Goal: Transaction & Acquisition: Book appointment/travel/reservation

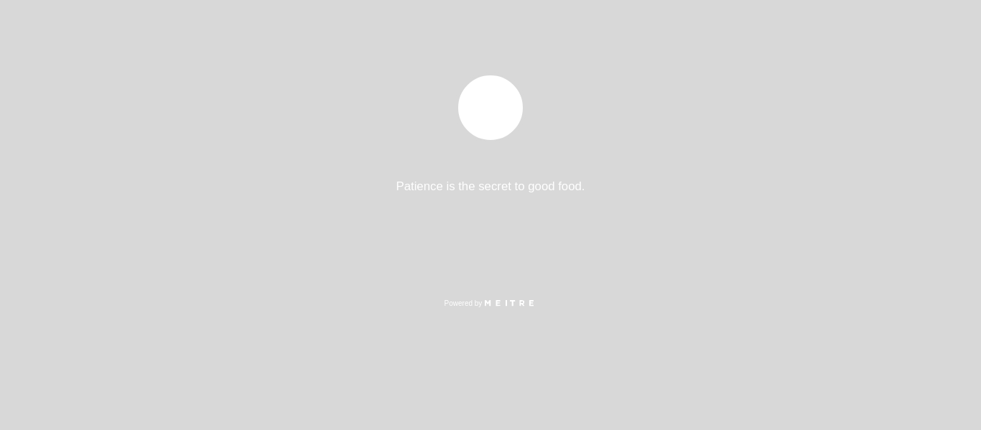
select select "es"
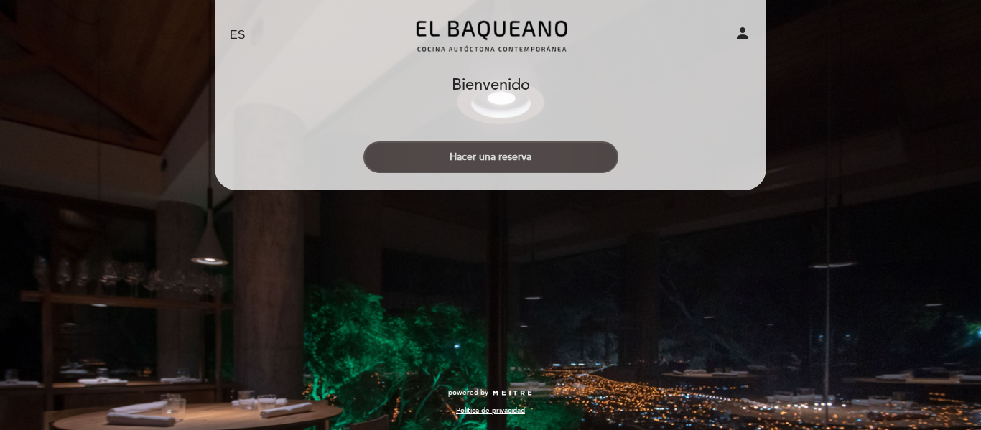
click at [513, 163] on button "Hacer una reserva" at bounding box center [491, 158] width 255 height 32
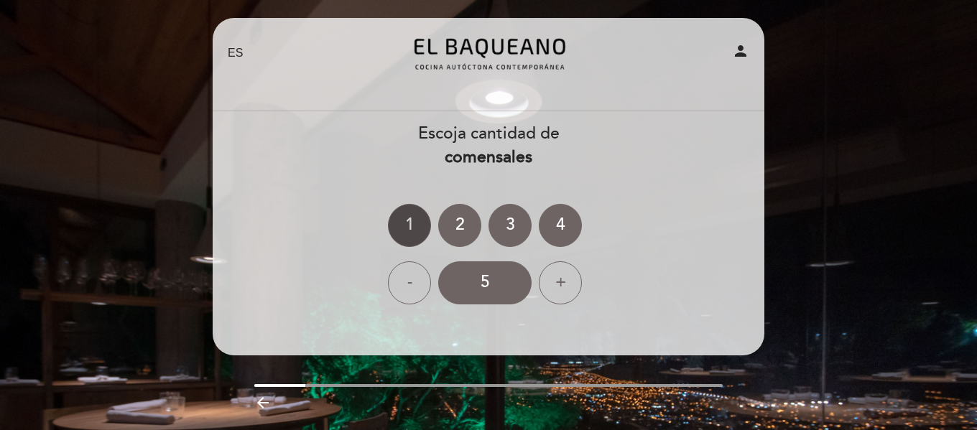
click at [408, 220] on div "1" at bounding box center [409, 225] width 43 height 43
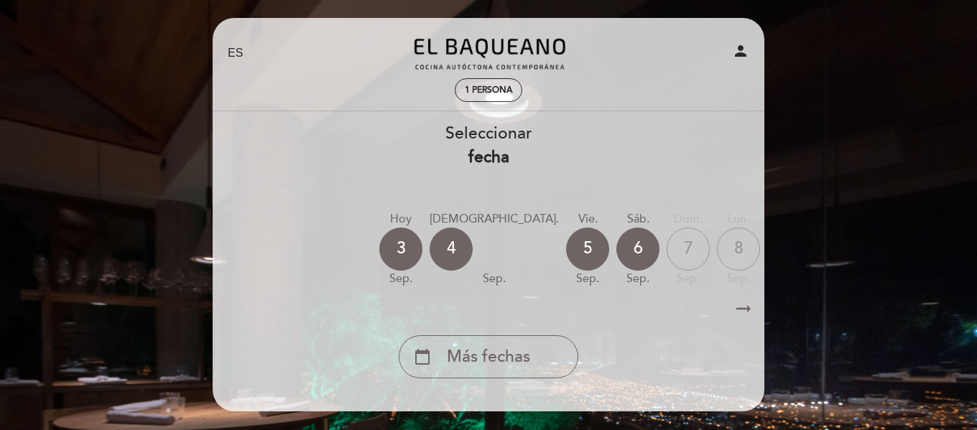
click at [741, 311] on icon "arrow_right_alt" at bounding box center [744, 309] width 22 height 31
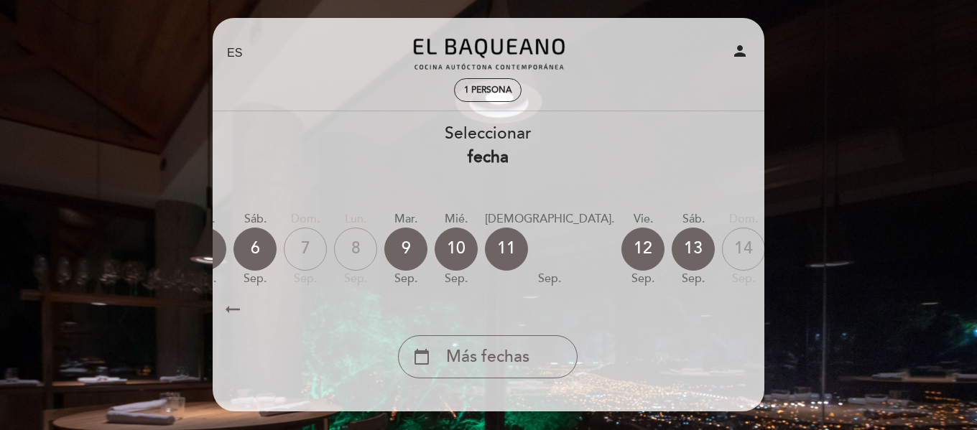
scroll to position [0, 419]
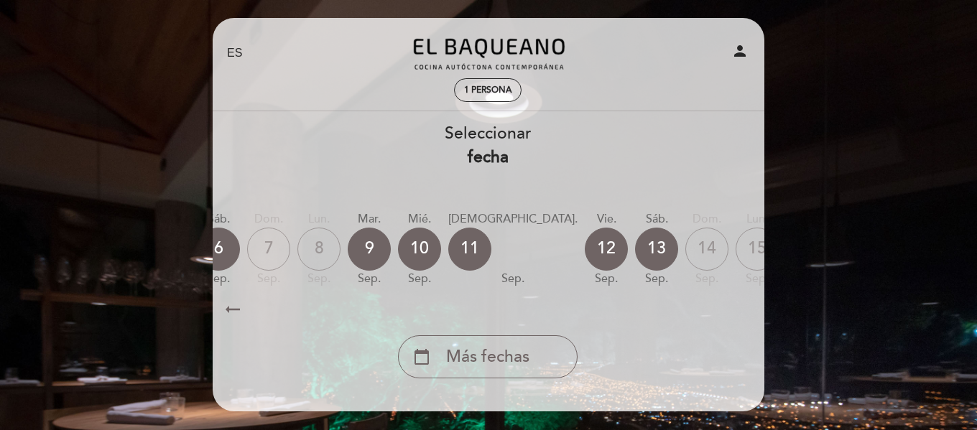
click at [741, 311] on icon "arrow_right_alt" at bounding box center [743, 309] width 22 height 31
click at [899, 254] on icon "calendar_today" at bounding box center [907, 248] width 17 height 24
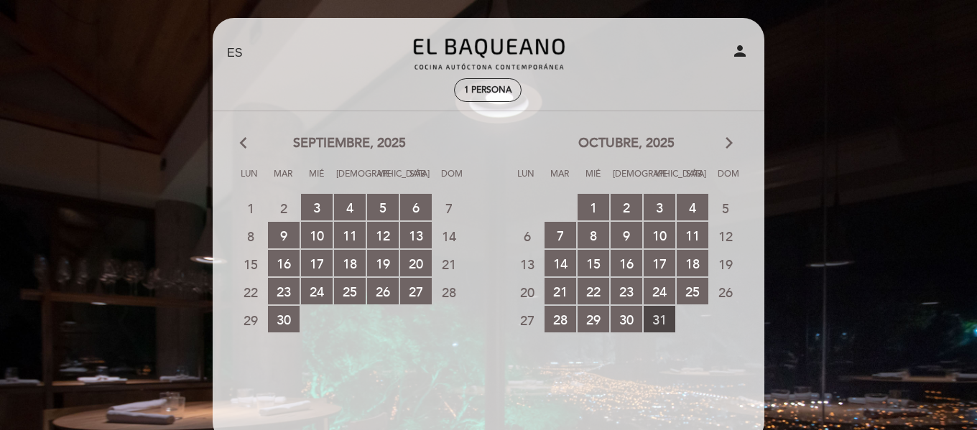
click at [663, 313] on span "31 RESERVAS DISPONIBLES" at bounding box center [660, 319] width 32 height 27
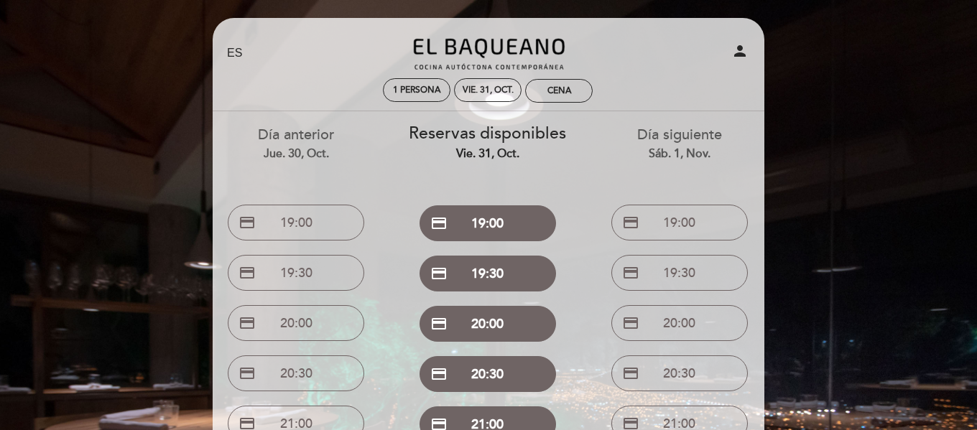
click at [767, 96] on div "EN ES PT [GEOGRAPHIC_DATA] person 1 persona vie. 31, oct. Cena [GEOGRAPHIC_DATA…" at bounding box center [488, 341] width 573 height 647
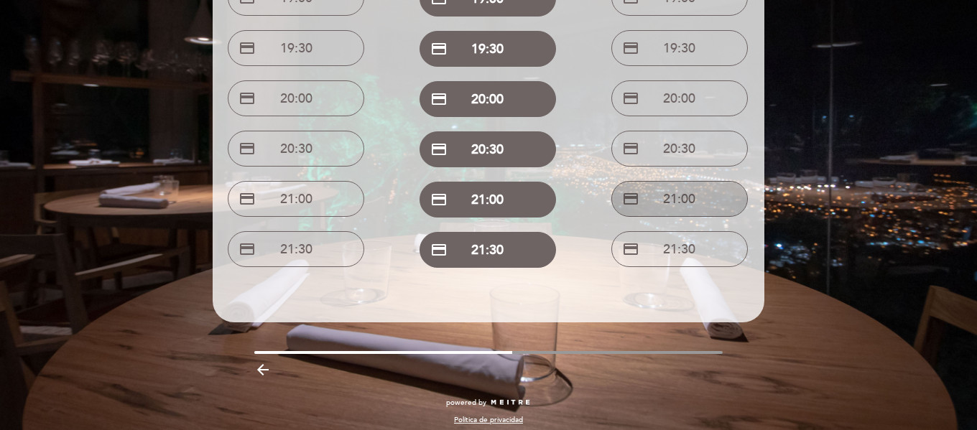
scroll to position [234, 0]
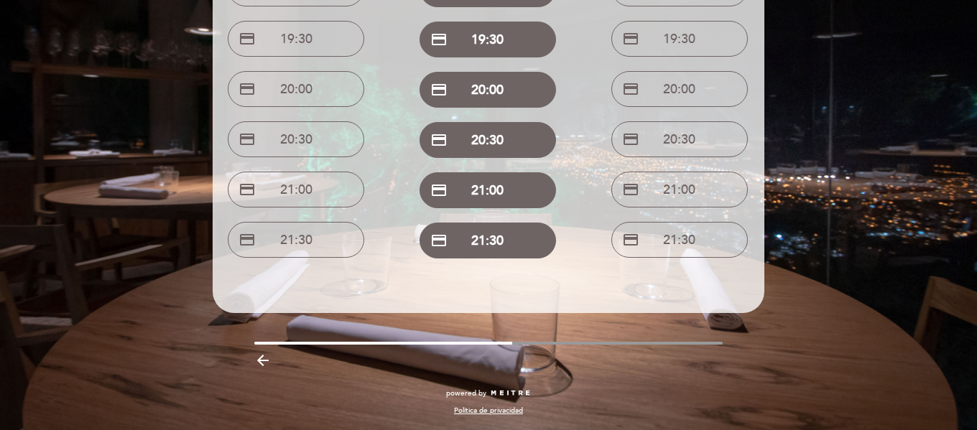
click at [264, 360] on icon "arrow_backward" at bounding box center [262, 360] width 17 height 17
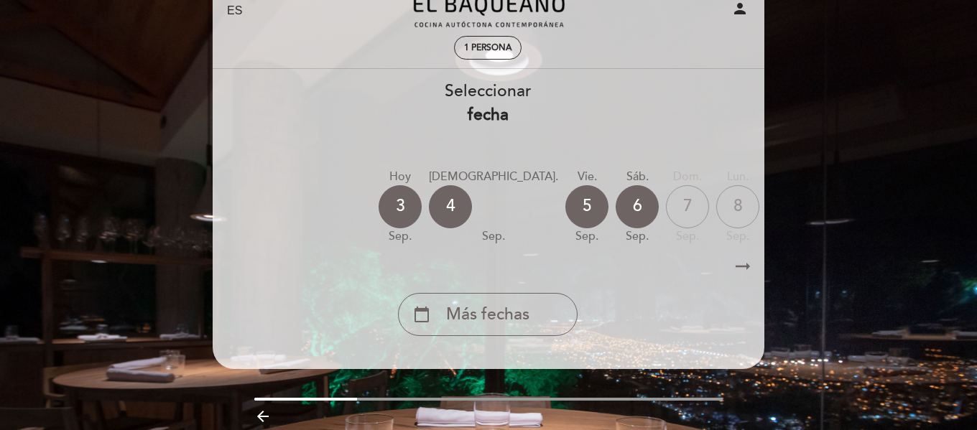
scroll to position [0, 0]
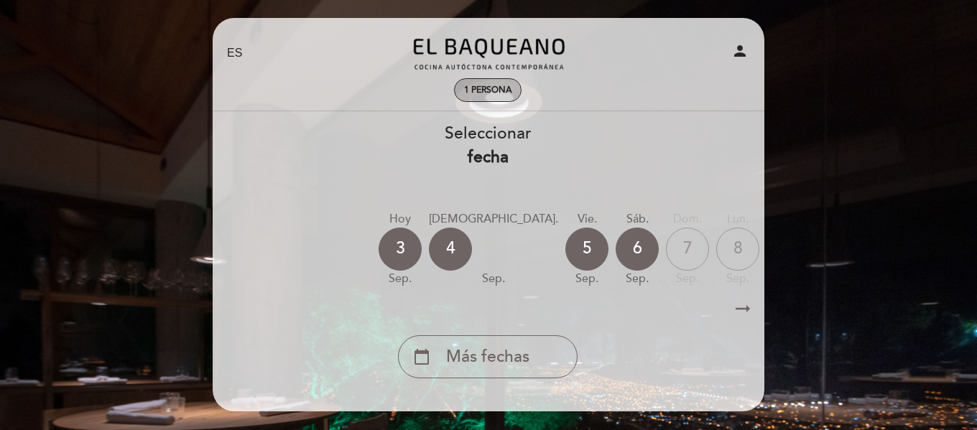
click at [491, 96] on div "1 persona" at bounding box center [488, 90] width 66 height 22
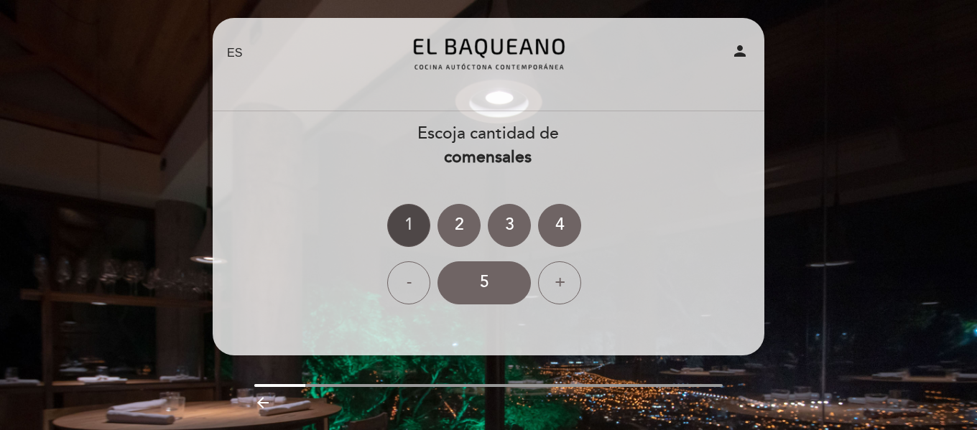
click at [420, 231] on div "1" at bounding box center [408, 225] width 43 height 43
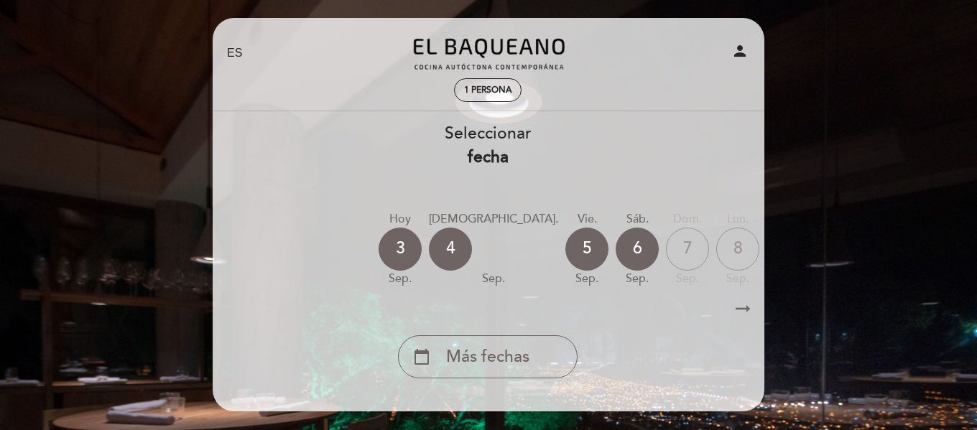
click at [729, 313] on div "arrow_right_alt arrow_right_alt" at bounding box center [487, 309] width 553 height 31
click at [735, 310] on icon "arrow_right_alt" at bounding box center [743, 309] width 22 height 31
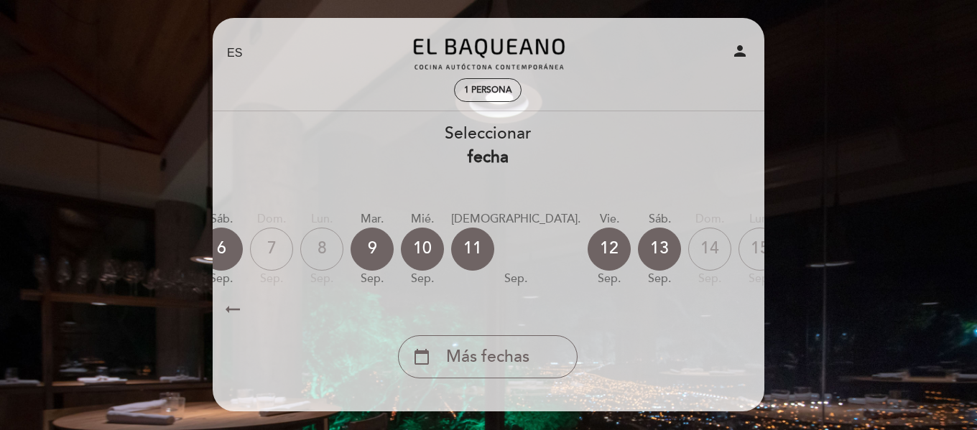
scroll to position [0, 419]
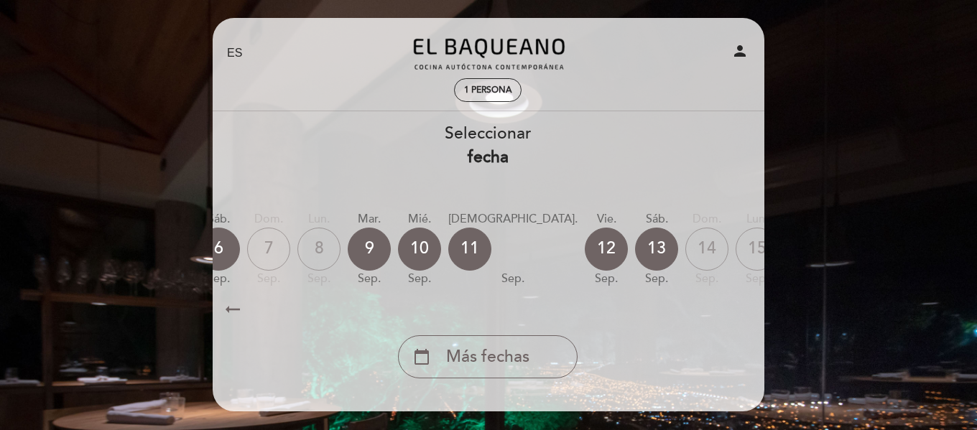
click at [744, 314] on icon "arrow_right_alt" at bounding box center [743, 309] width 22 height 31
click at [887, 257] on div "calendar_today" at bounding box center [908, 249] width 43 height 43
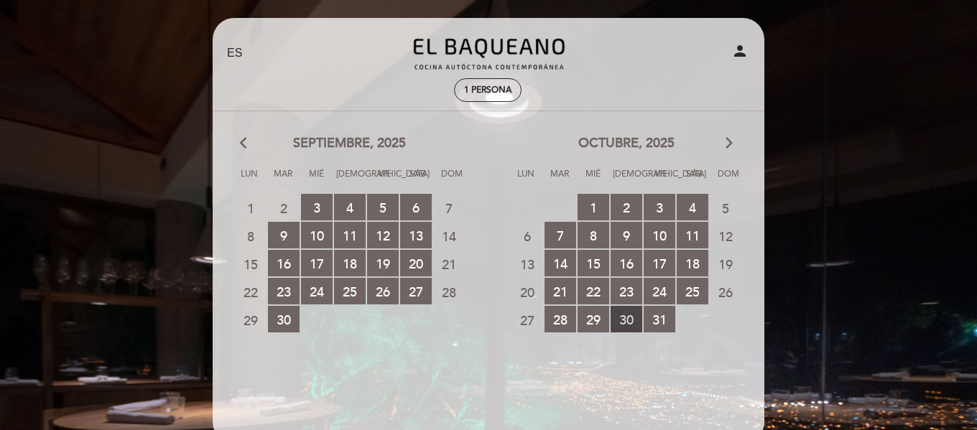
click at [629, 310] on span "30 RESERVAS DISPONIBLES" at bounding box center [627, 319] width 32 height 27
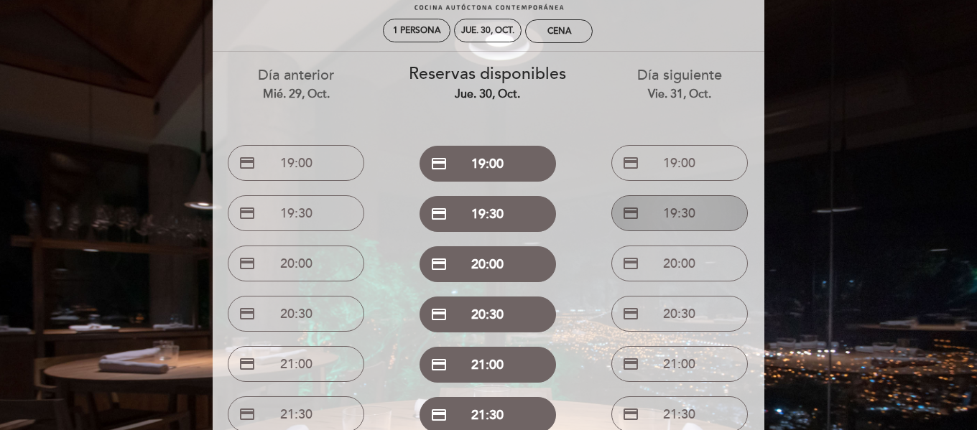
scroll to position [144, 0]
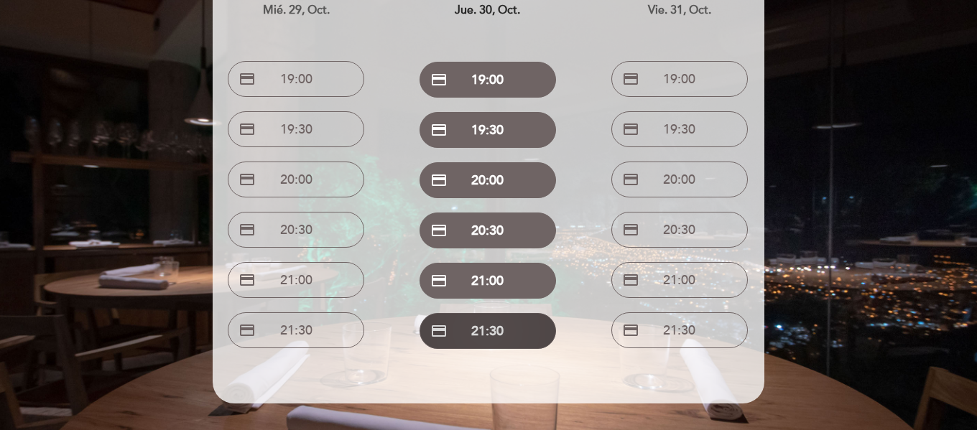
click at [501, 330] on button "credit_card 21:30" at bounding box center [488, 331] width 137 height 36
